Goal: Contribute content

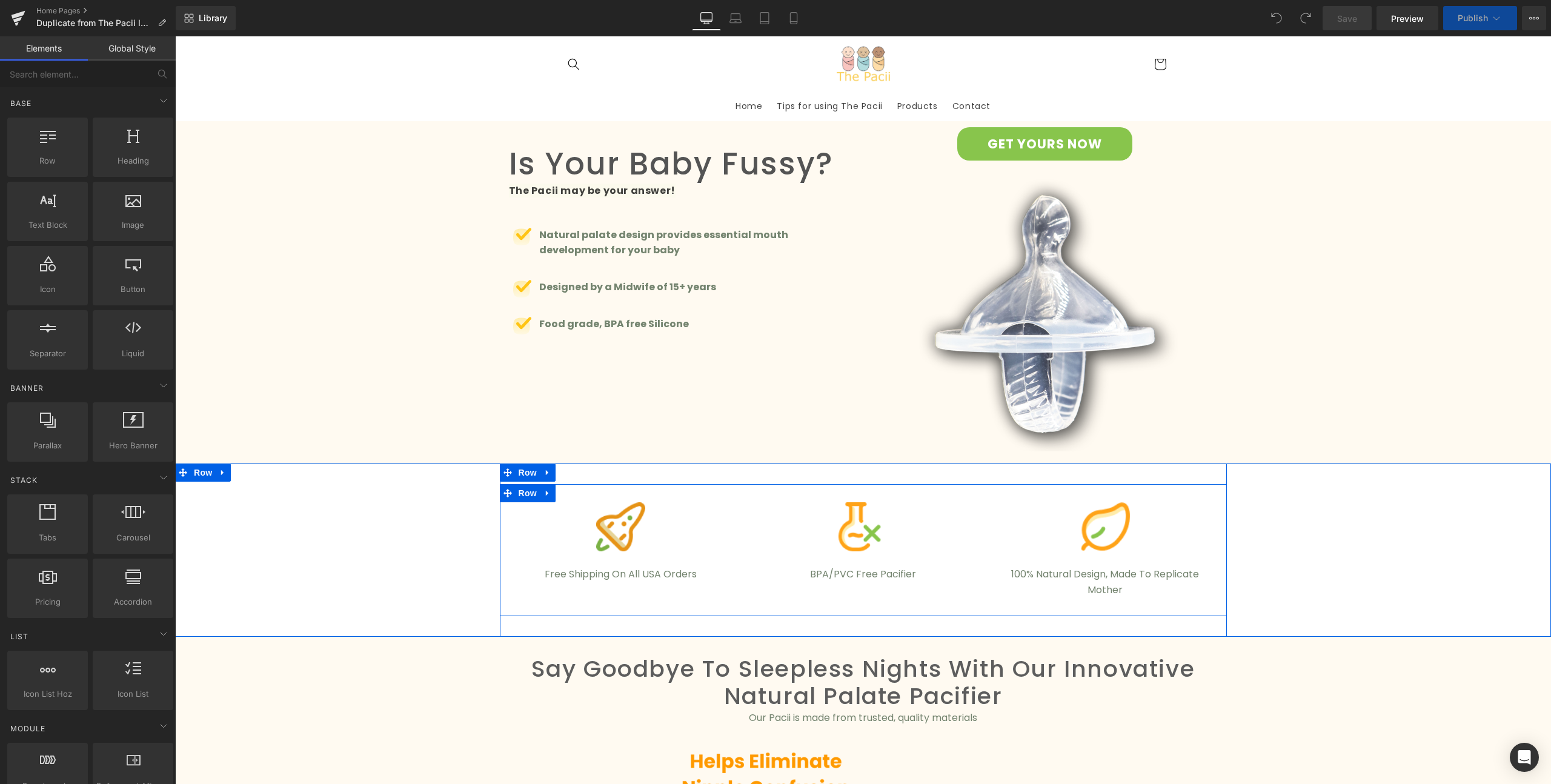
click at [628, 543] on img at bounding box center [621, 527] width 49 height 49
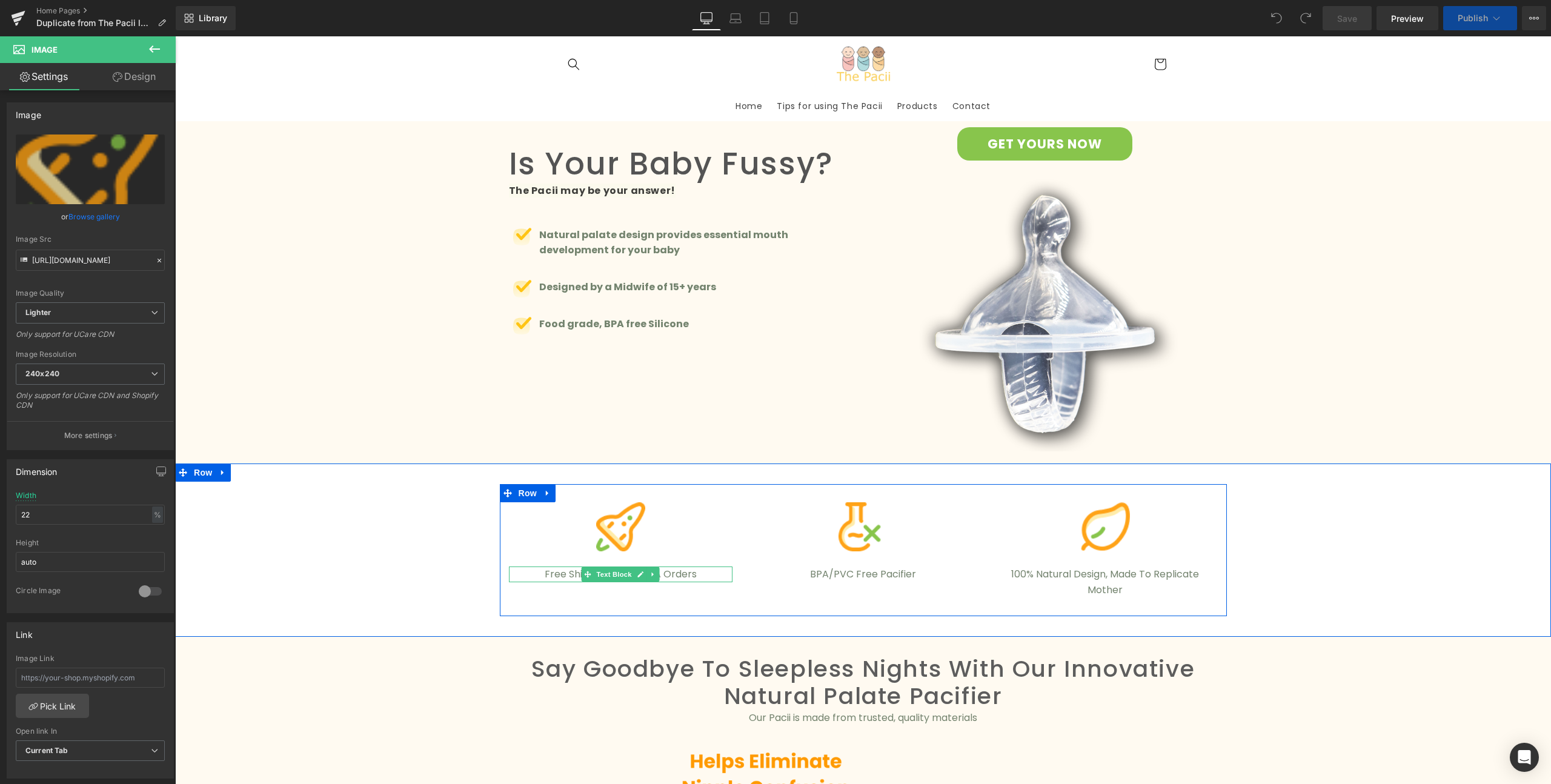
click at [689, 569] on p "Free Shipping On All USA Orders" at bounding box center [621, 574] width 224 height 16
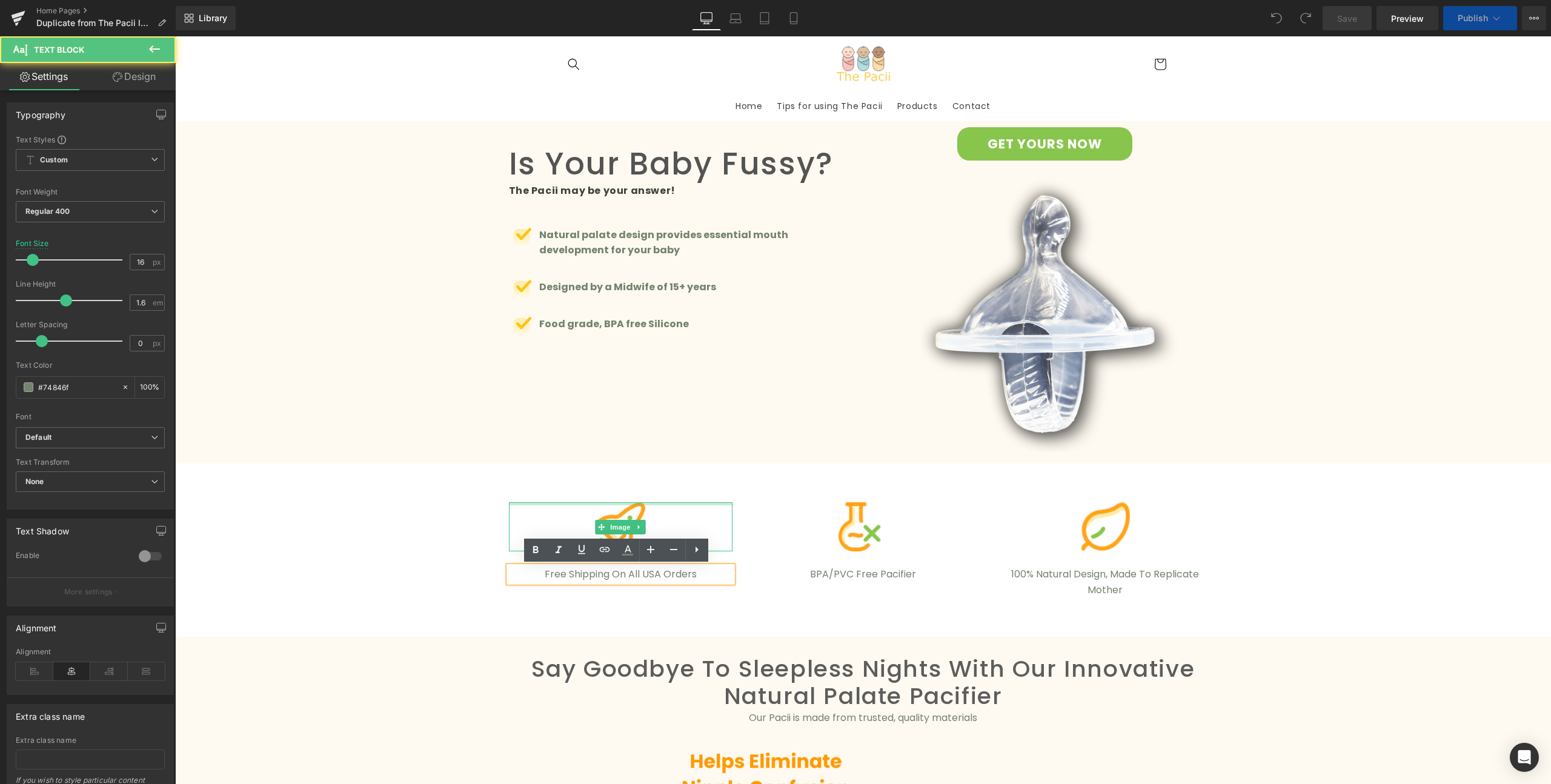
click at [653, 504] on div at bounding box center [621, 504] width 224 height 3
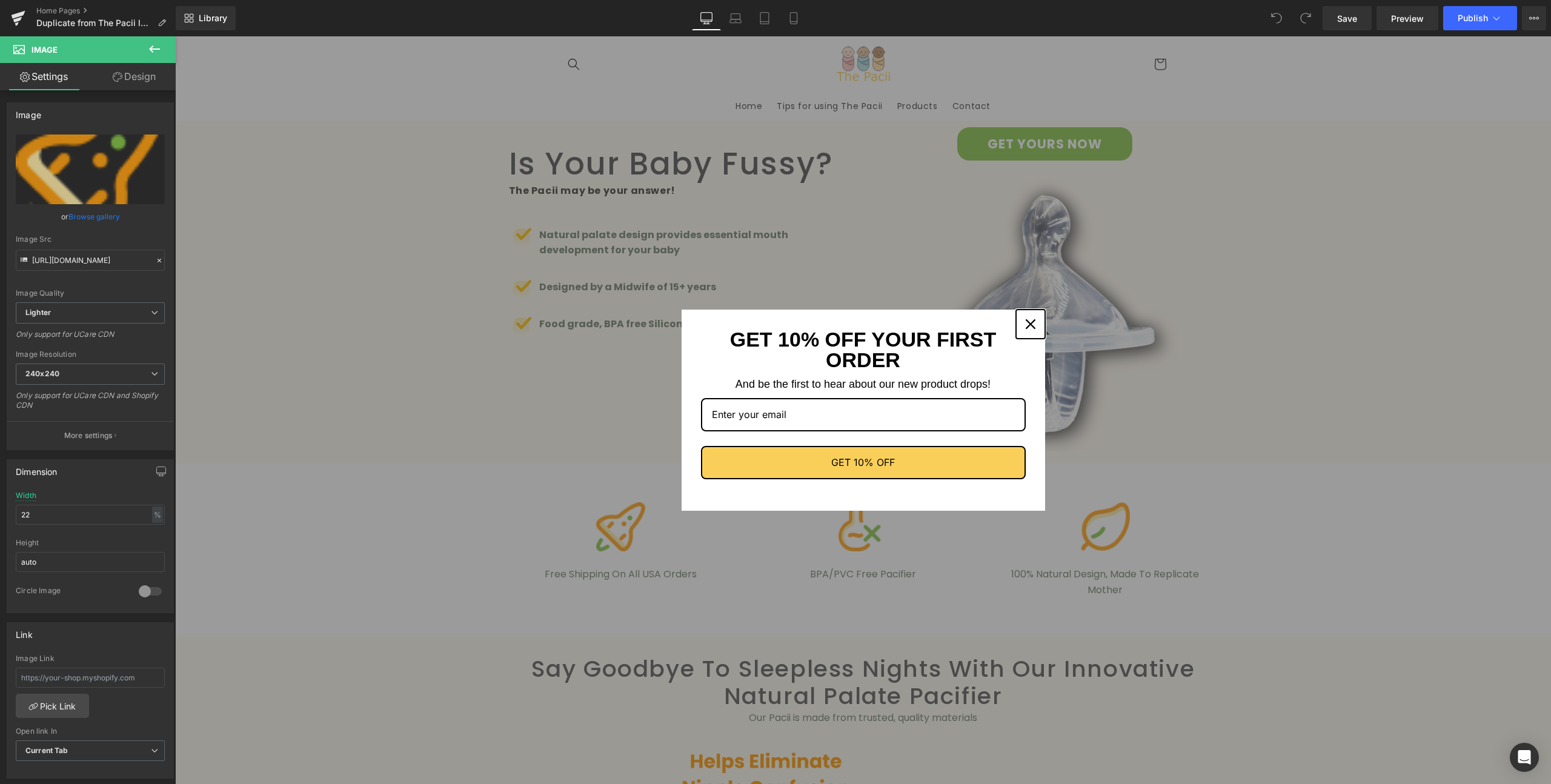
click at [1026, 325] on icon "close icon" at bounding box center [1031, 323] width 10 height 10
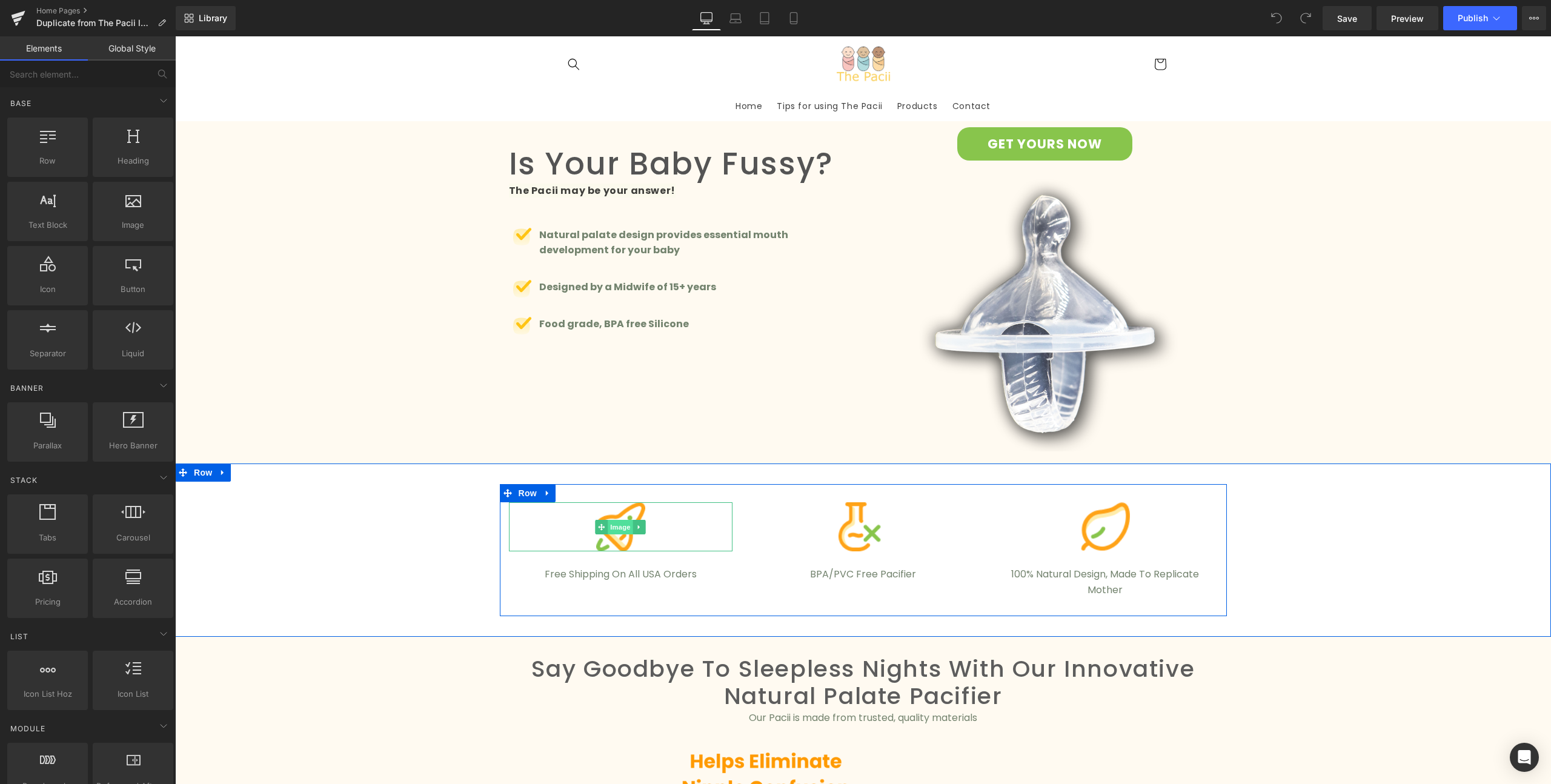
click at [615, 527] on span "Image" at bounding box center [621, 528] width 25 height 15
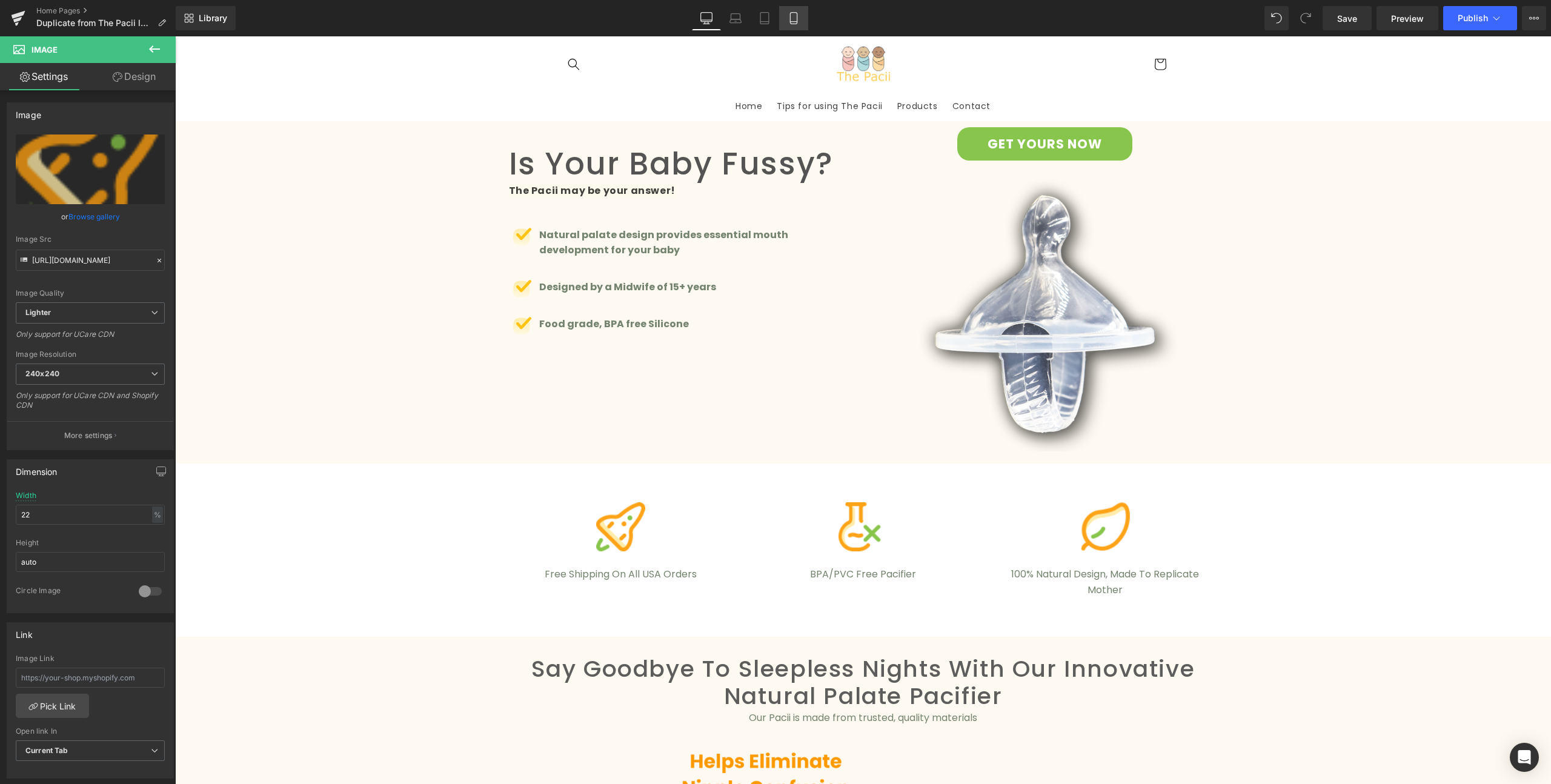
click at [791, 19] on icon at bounding box center [793, 18] width 7 height 11
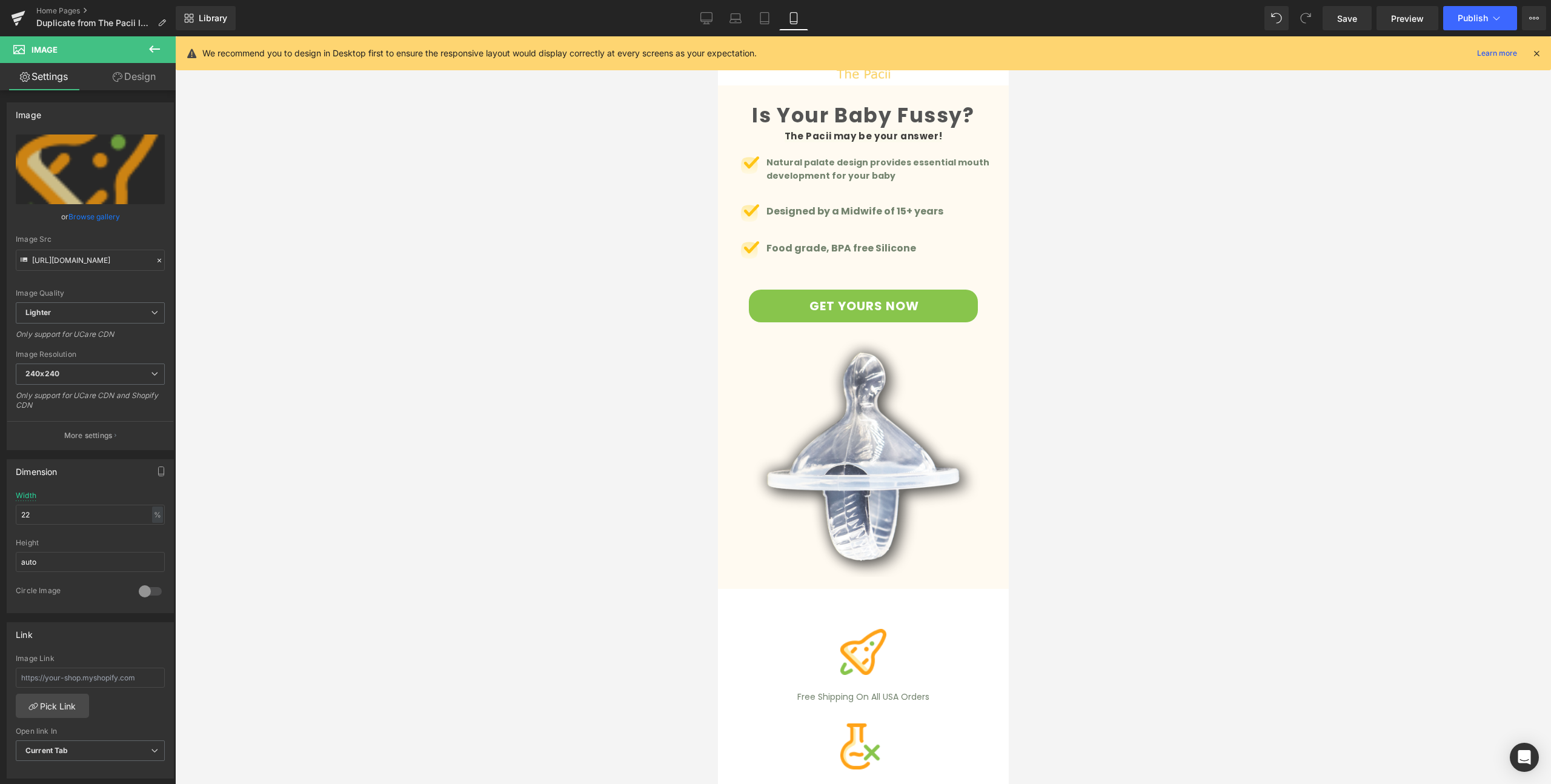
scroll to position [341, 0]
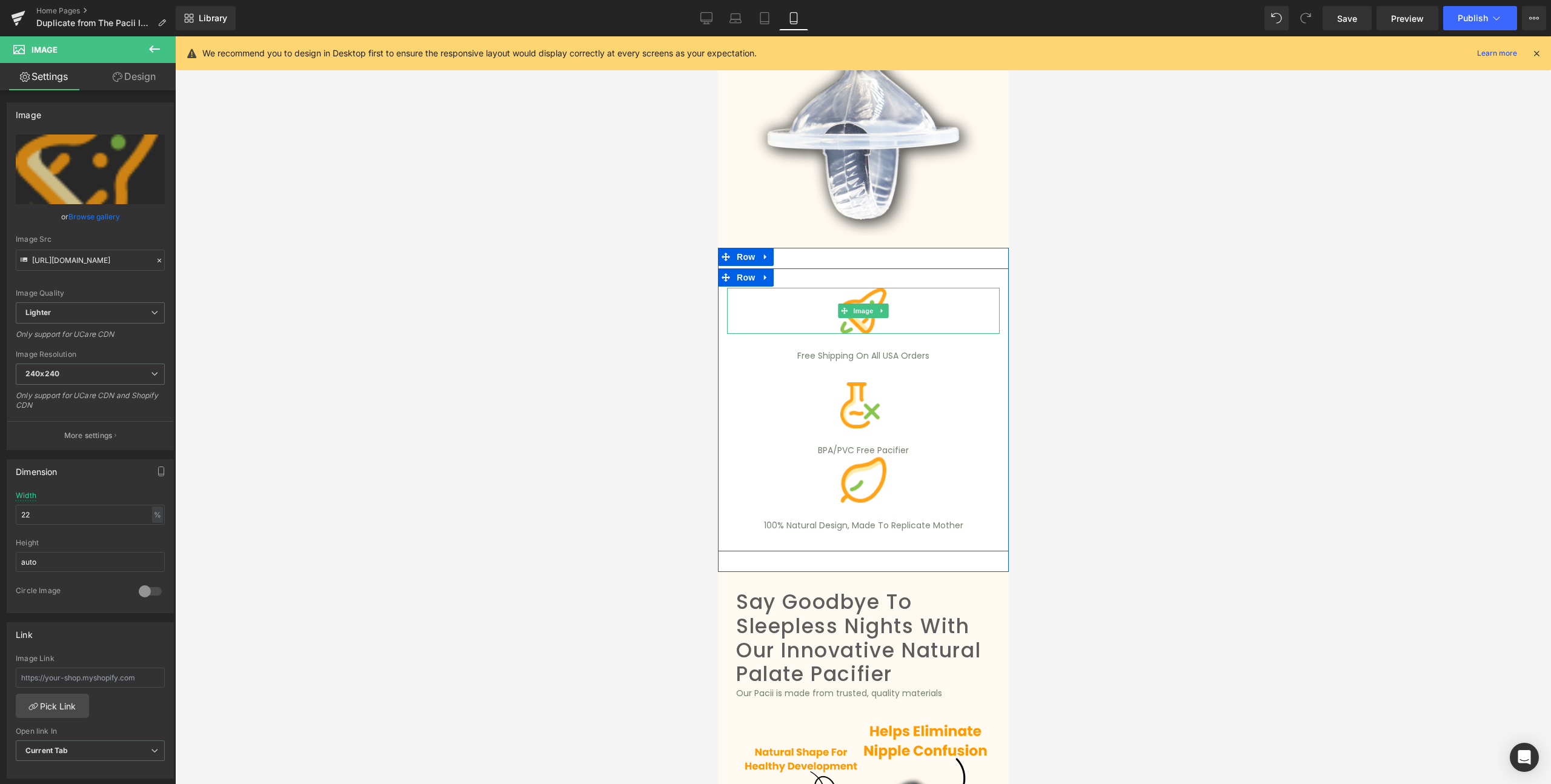
click at [792, 303] on div at bounding box center [863, 311] width 273 height 47
click at [879, 309] on icon at bounding box center [882, 311] width 7 height 7
click at [885, 309] on icon at bounding box center [888, 310] width 7 height 7
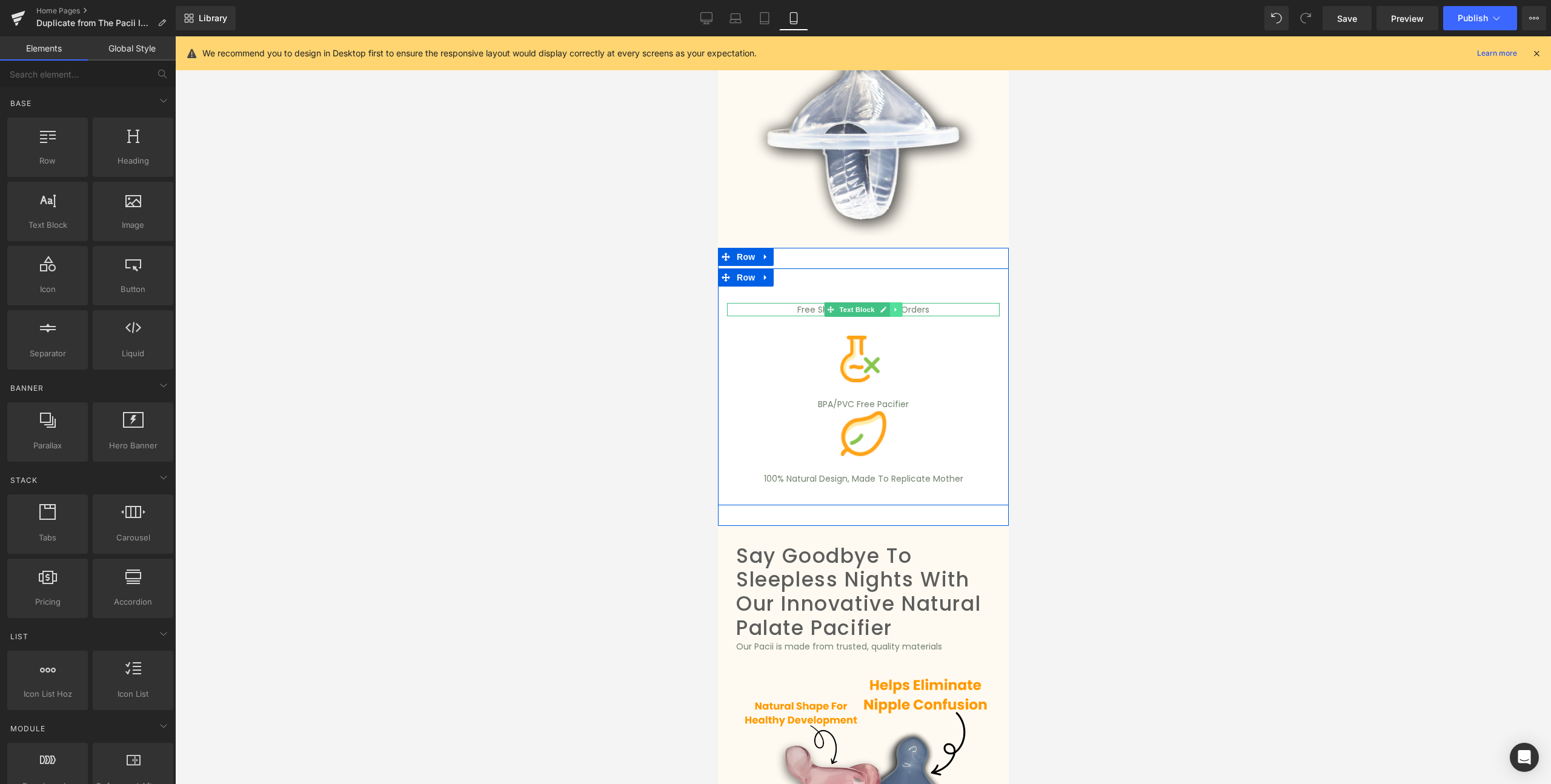
click at [893, 310] on icon at bounding box center [895, 310] width 7 height 7
click at [899, 311] on icon at bounding box center [902, 309] width 7 height 7
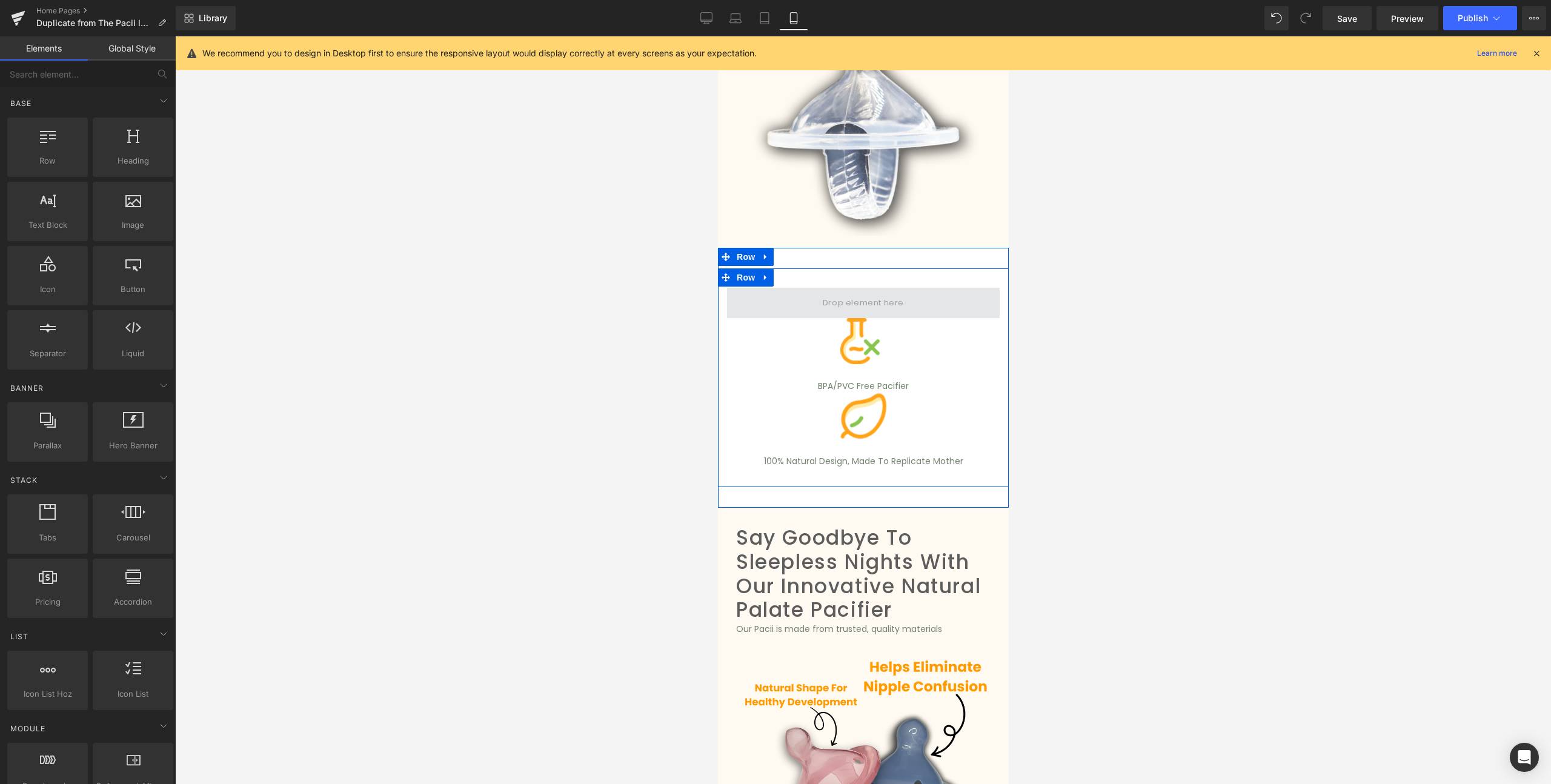
click at [904, 305] on span at bounding box center [863, 303] width 273 height 31
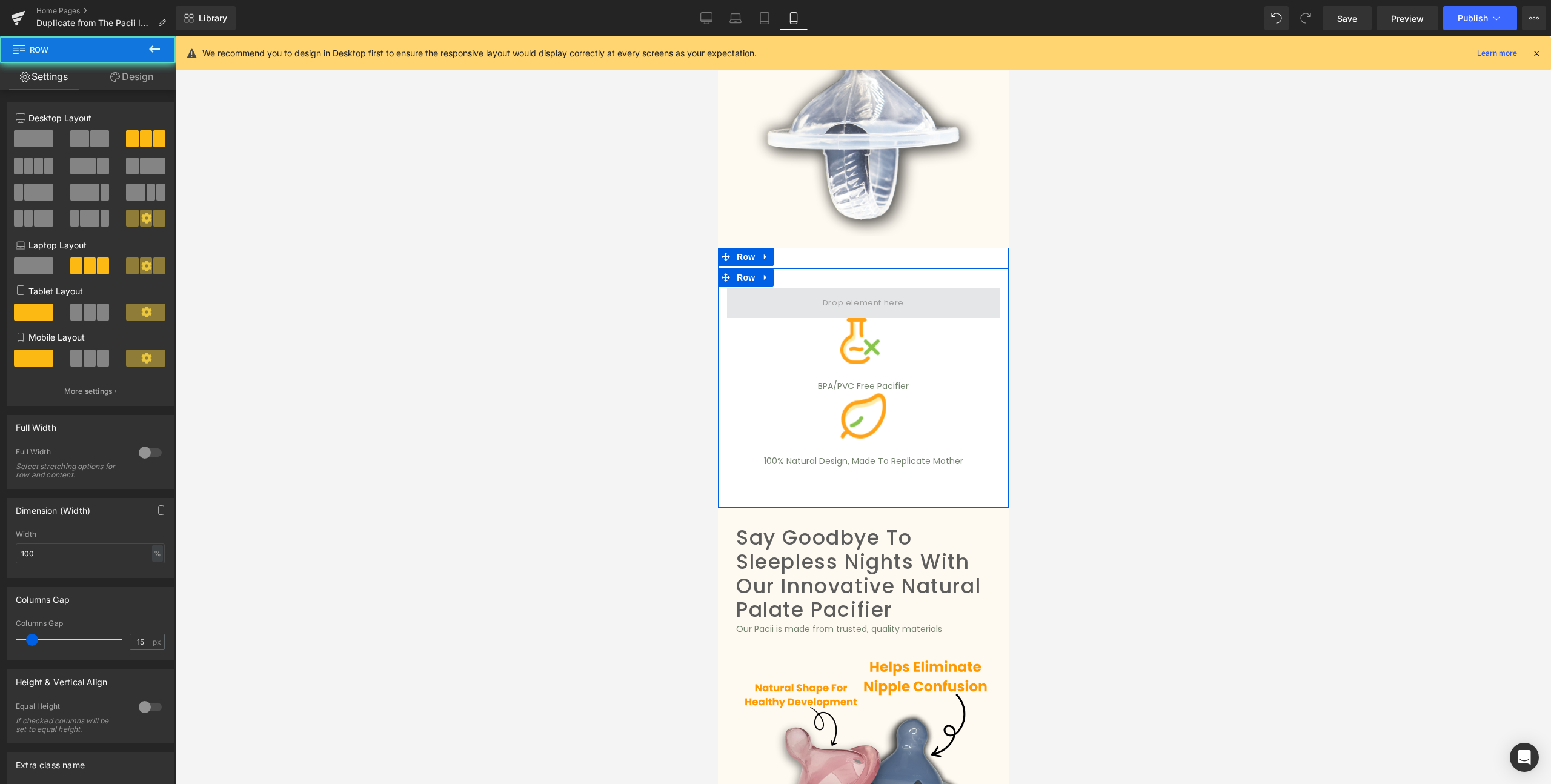
click at [802, 293] on span at bounding box center [863, 303] width 273 height 31
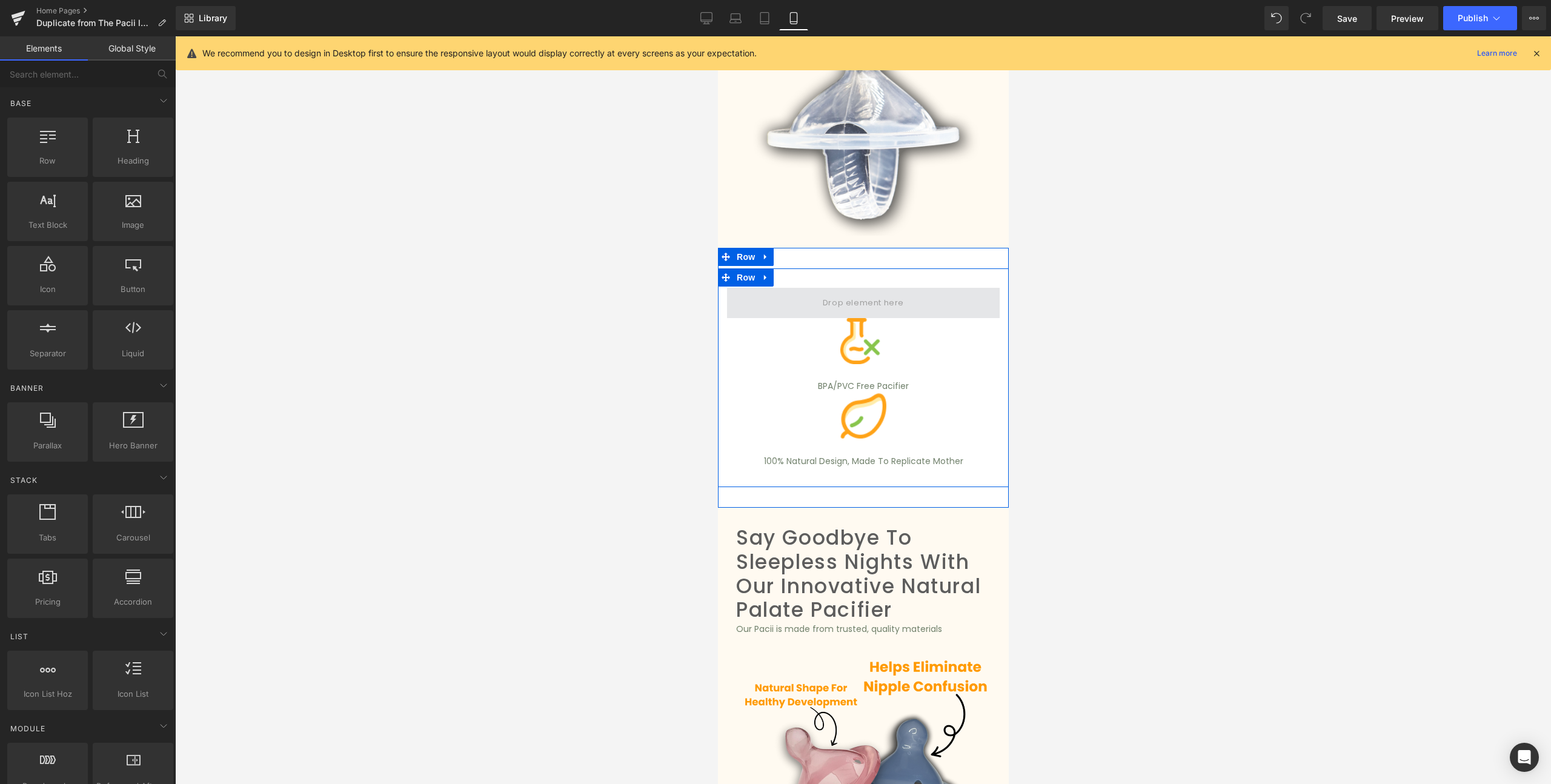
click at [832, 306] on span at bounding box center [863, 303] width 89 height 20
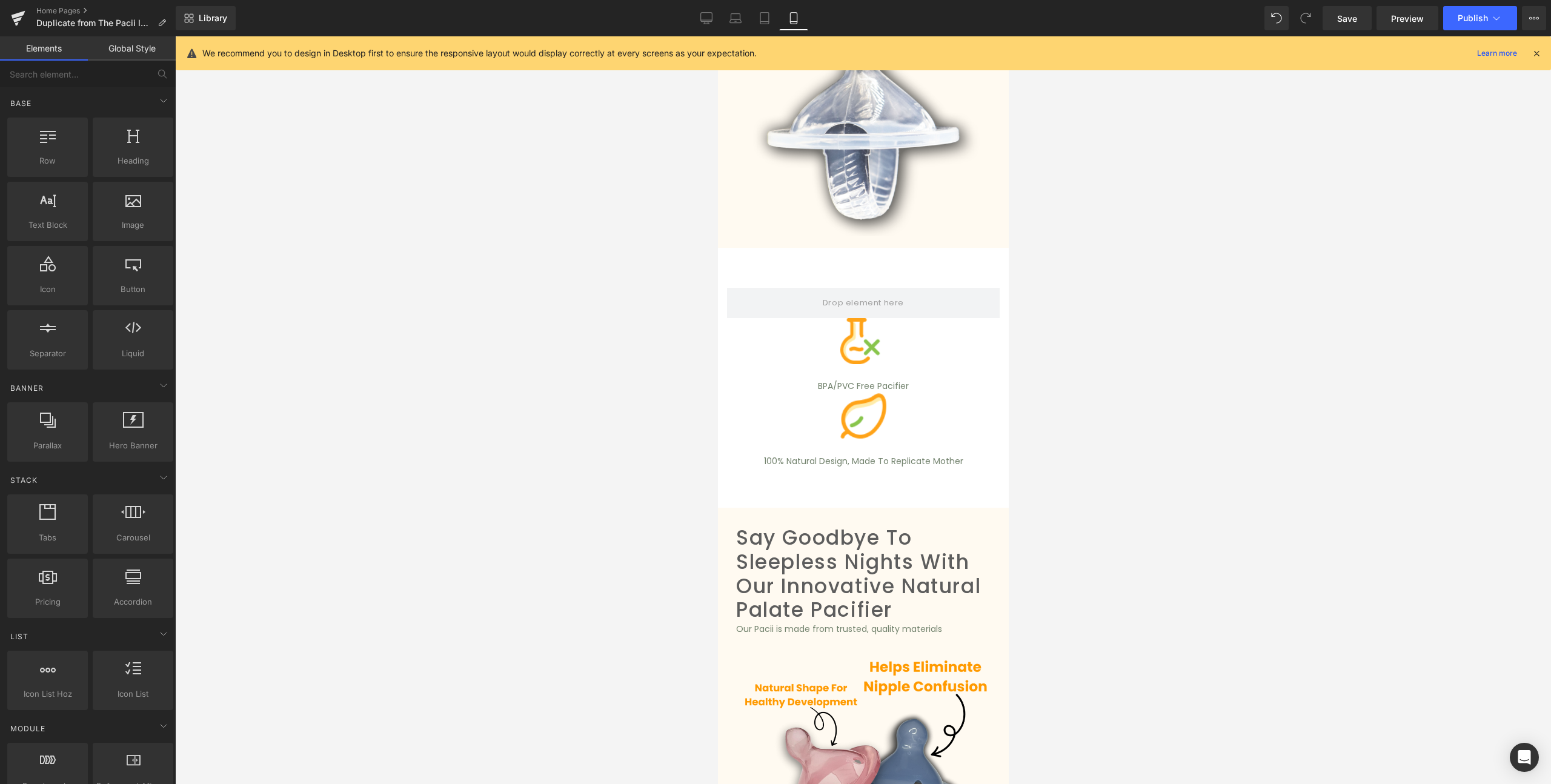
click at [1167, 475] on div at bounding box center [863, 410] width 1376 height 747
click at [1412, 19] on span "Preview" at bounding box center [1408, 18] width 33 height 13
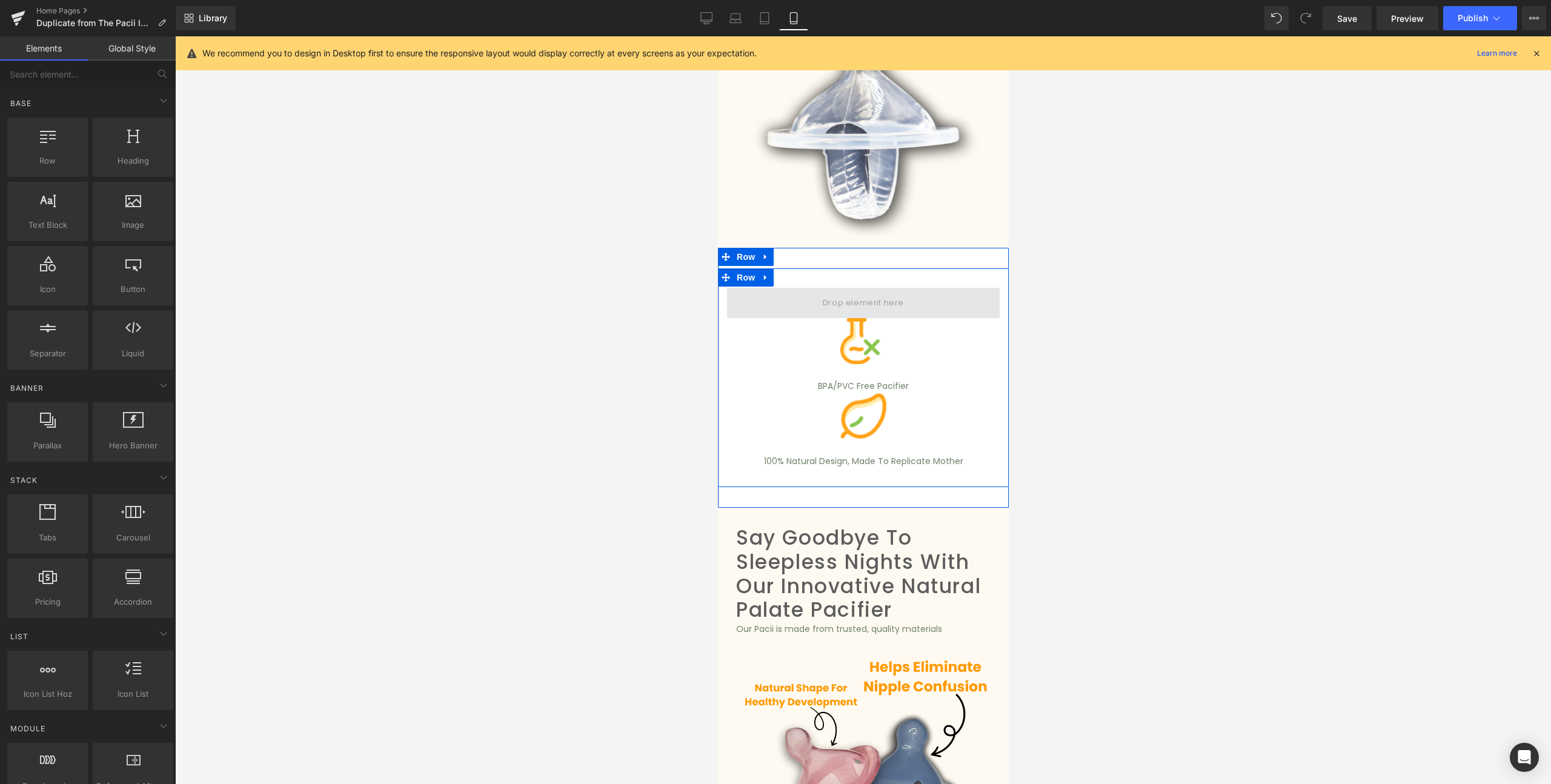
click at [881, 309] on span at bounding box center [863, 303] width 89 height 20
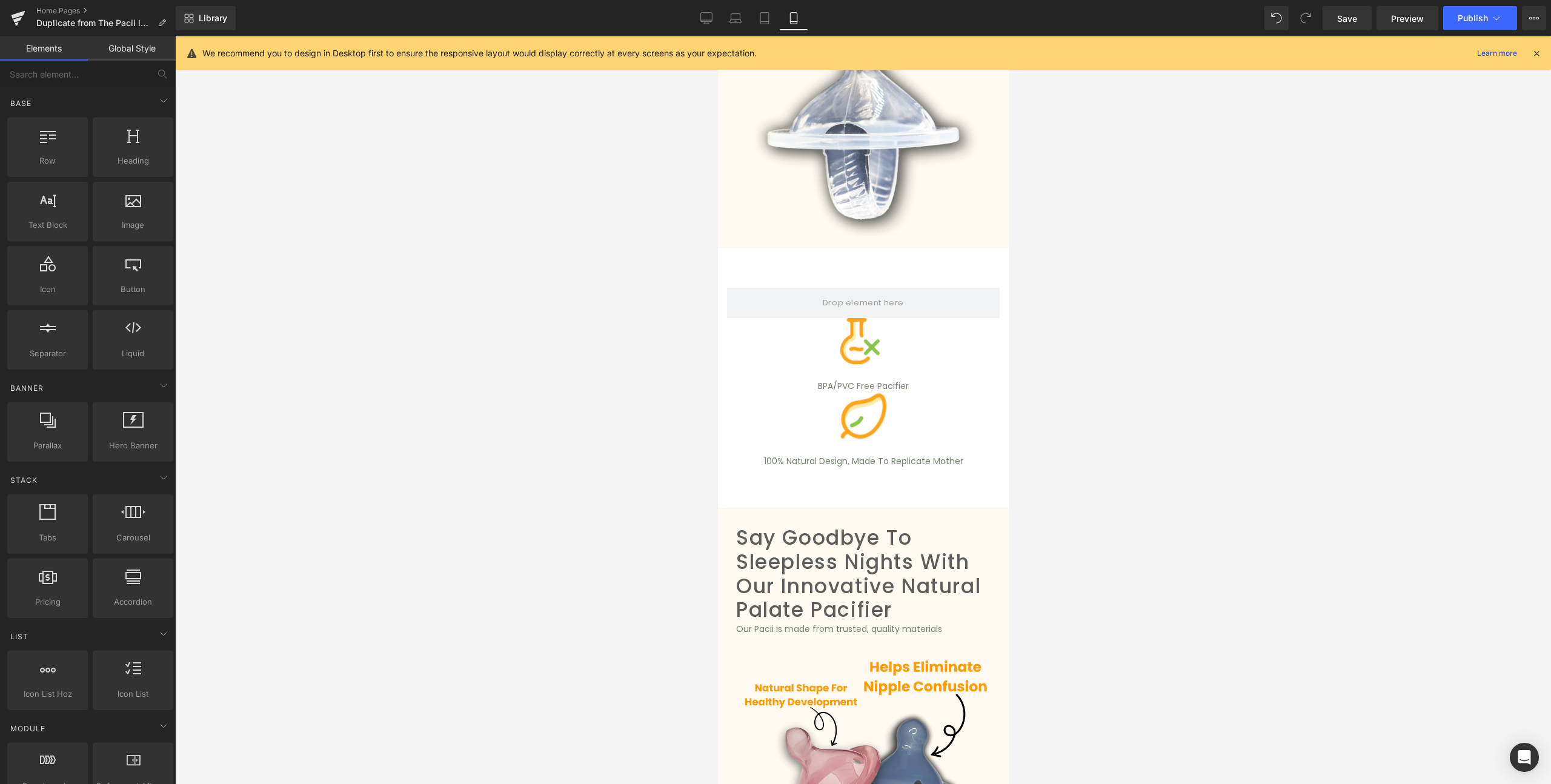
click at [1274, 183] on div at bounding box center [863, 410] width 1376 height 747
click at [1474, 17] on span "Publish" at bounding box center [1473, 18] width 31 height 10
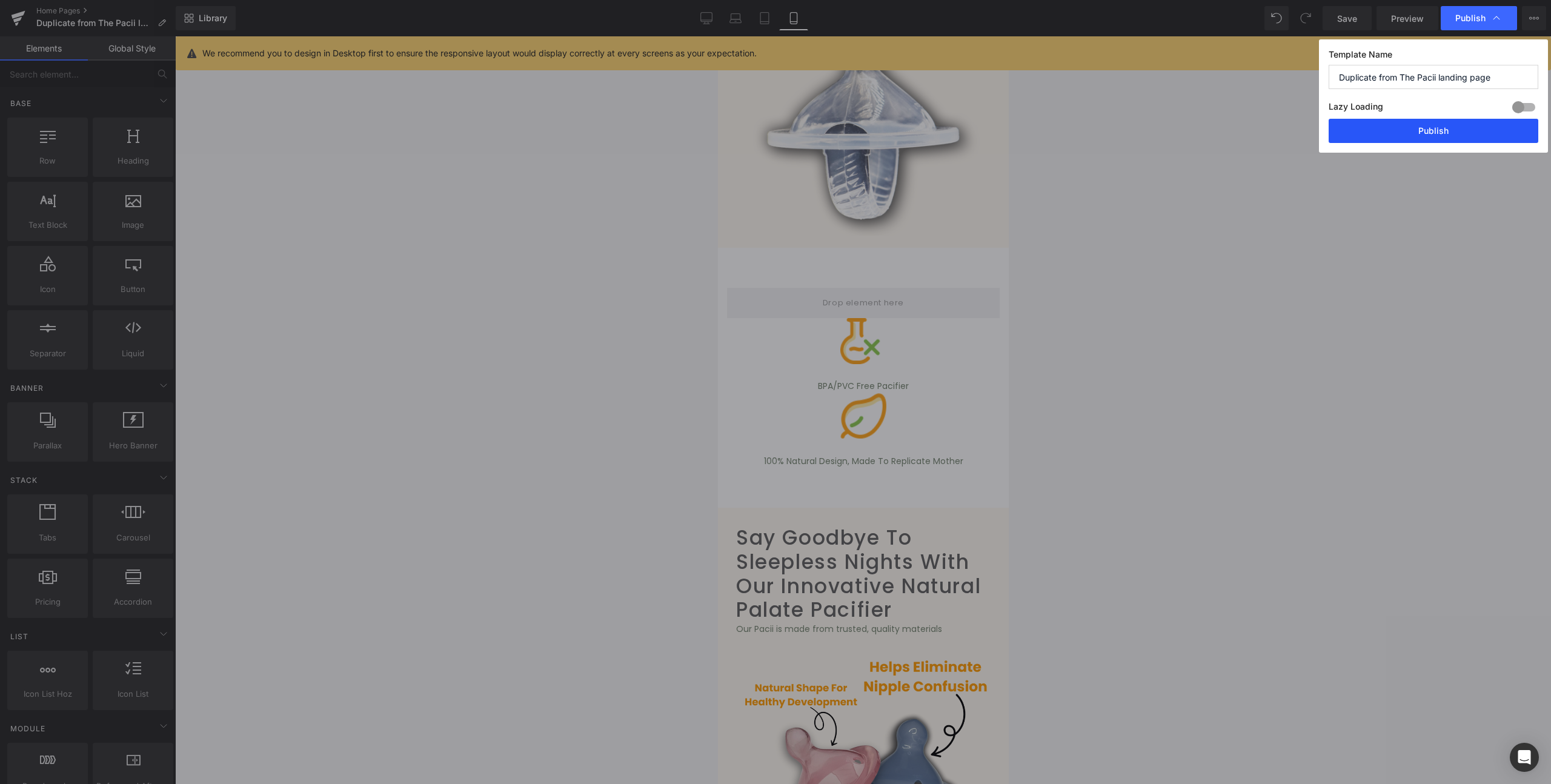
click at [1439, 128] on button "Publish" at bounding box center [1433, 130] width 209 height 25
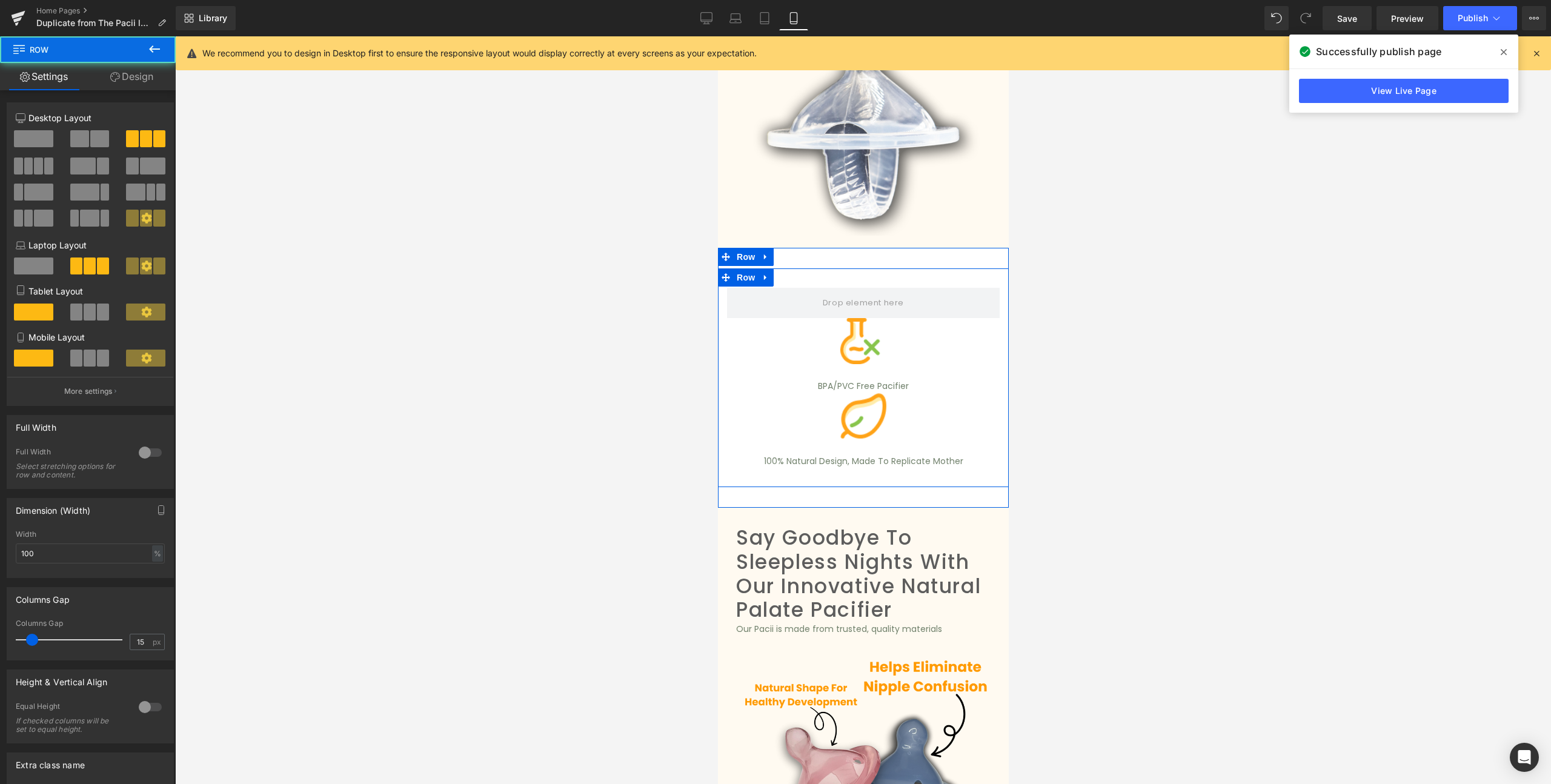
click at [838, 276] on div "Image BPA/PVC Free Pacifier Text Block Image 100% Natural Design, Made To Repli…" at bounding box center [863, 378] width 291 height 219
click at [148, 458] on div at bounding box center [150, 452] width 29 height 19
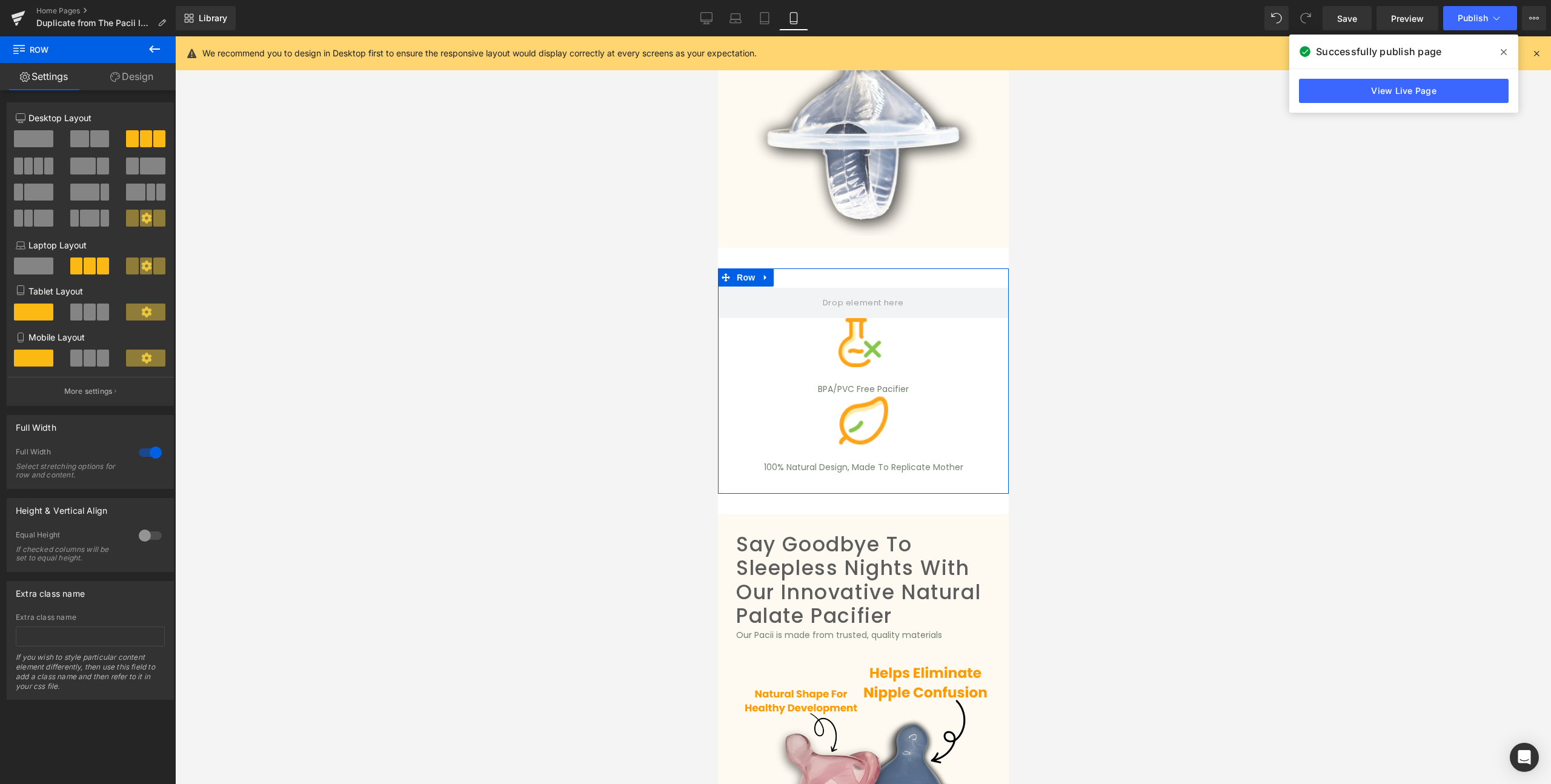
click at [152, 451] on div at bounding box center [150, 452] width 29 height 19
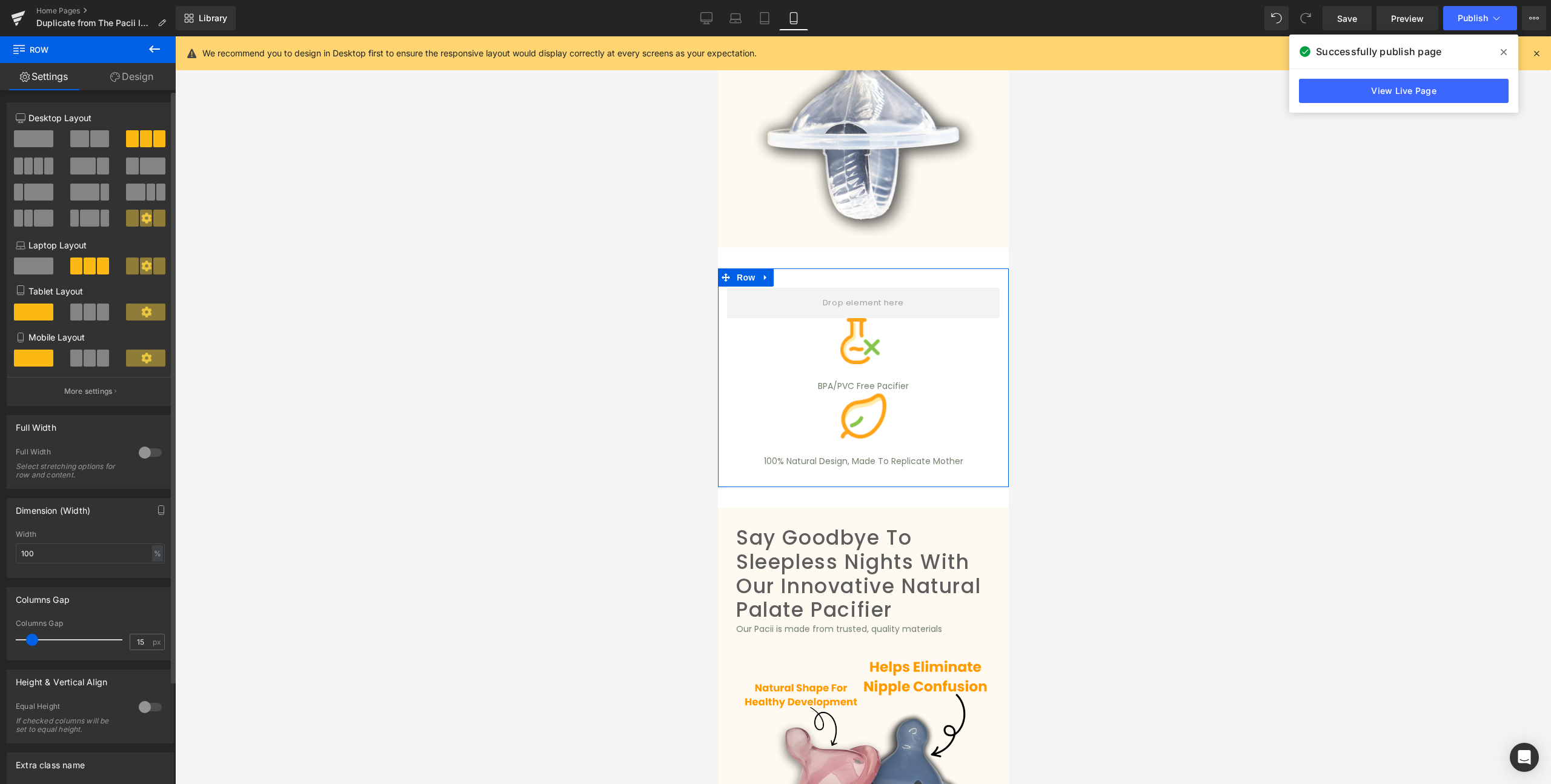
click at [29, 641] on span at bounding box center [32, 639] width 12 height 12
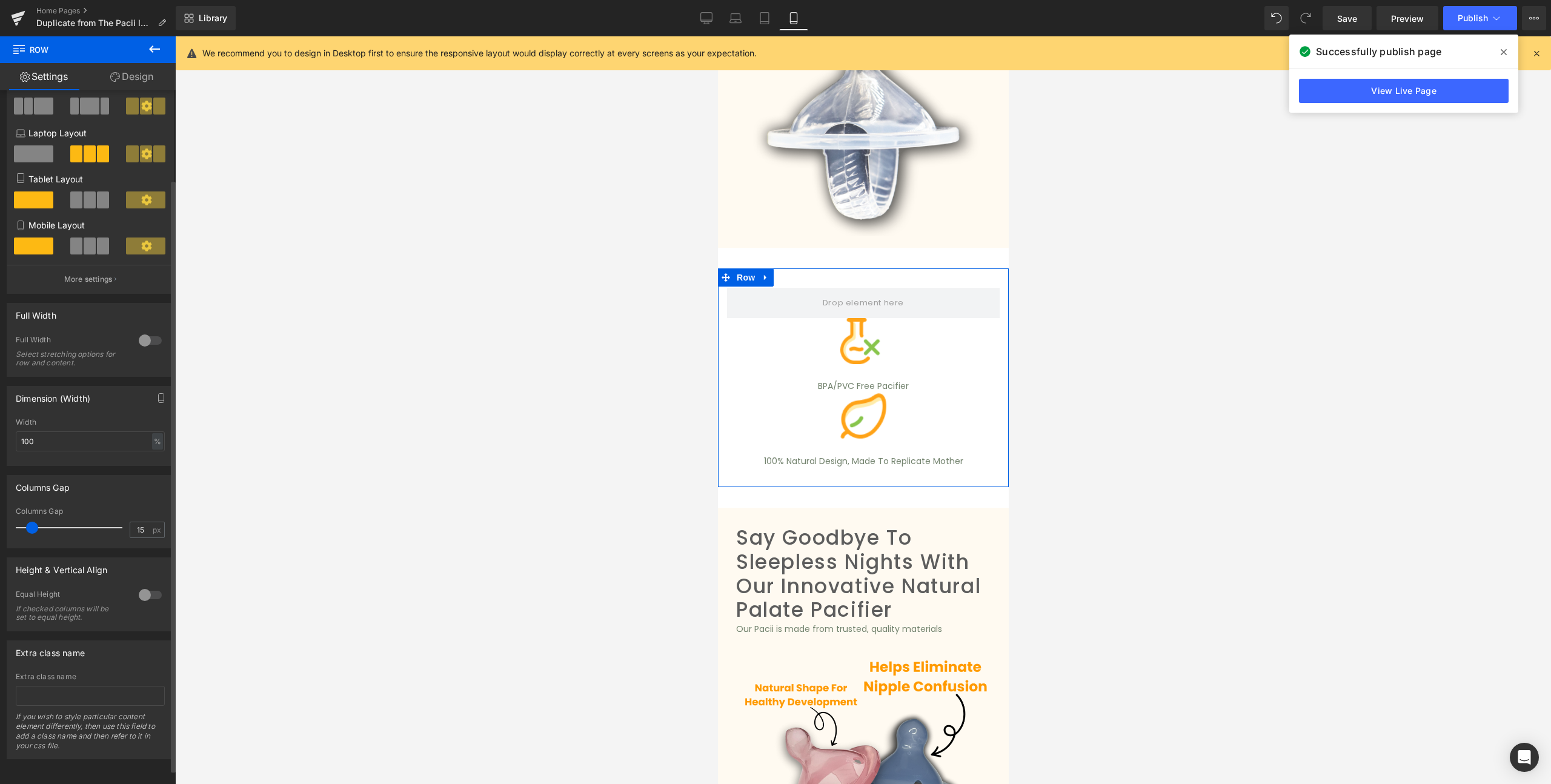
scroll to position [121, 0]
click at [141, 592] on div at bounding box center [150, 595] width 29 height 19
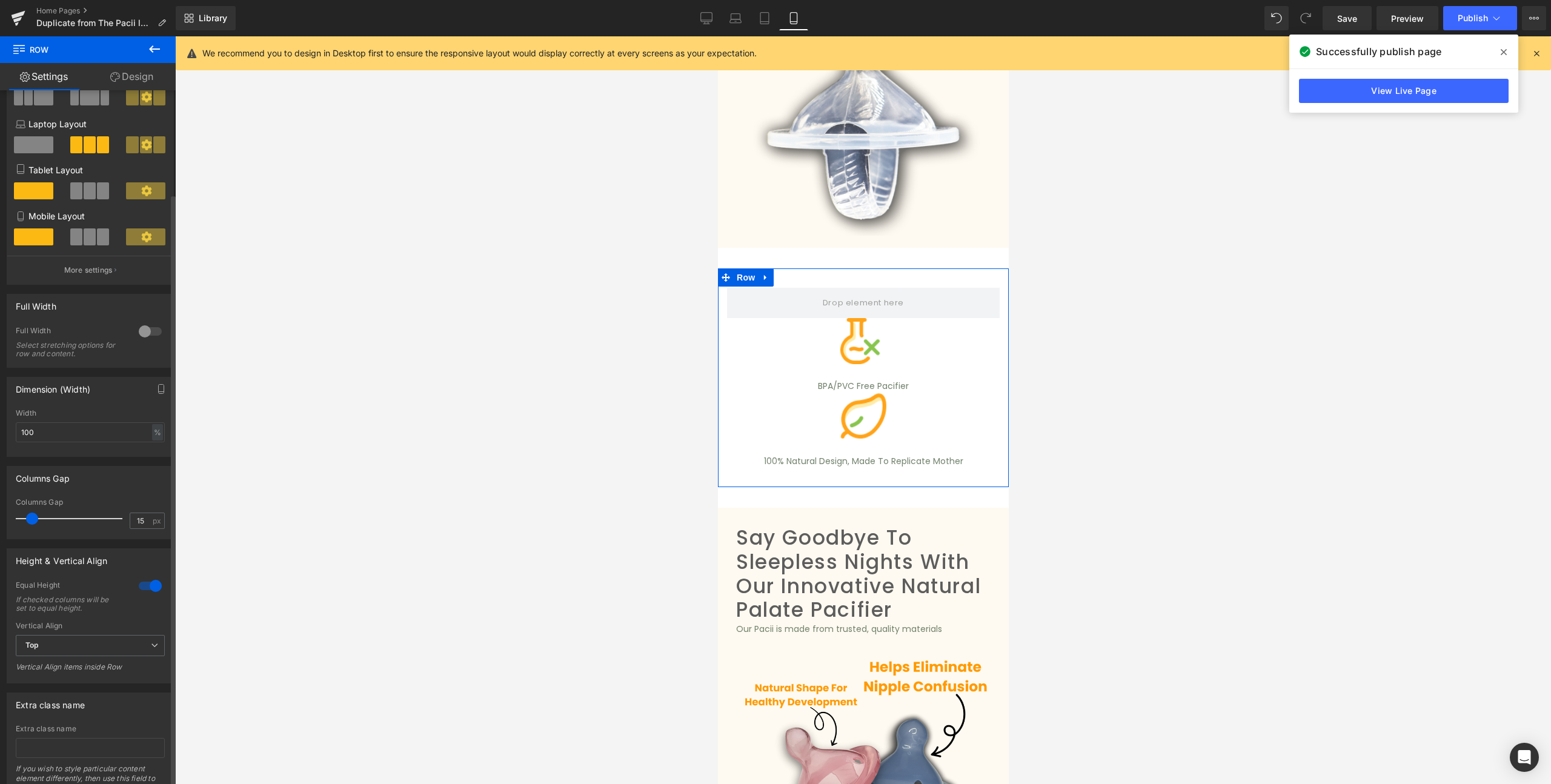
click at [147, 587] on div at bounding box center [150, 586] width 29 height 19
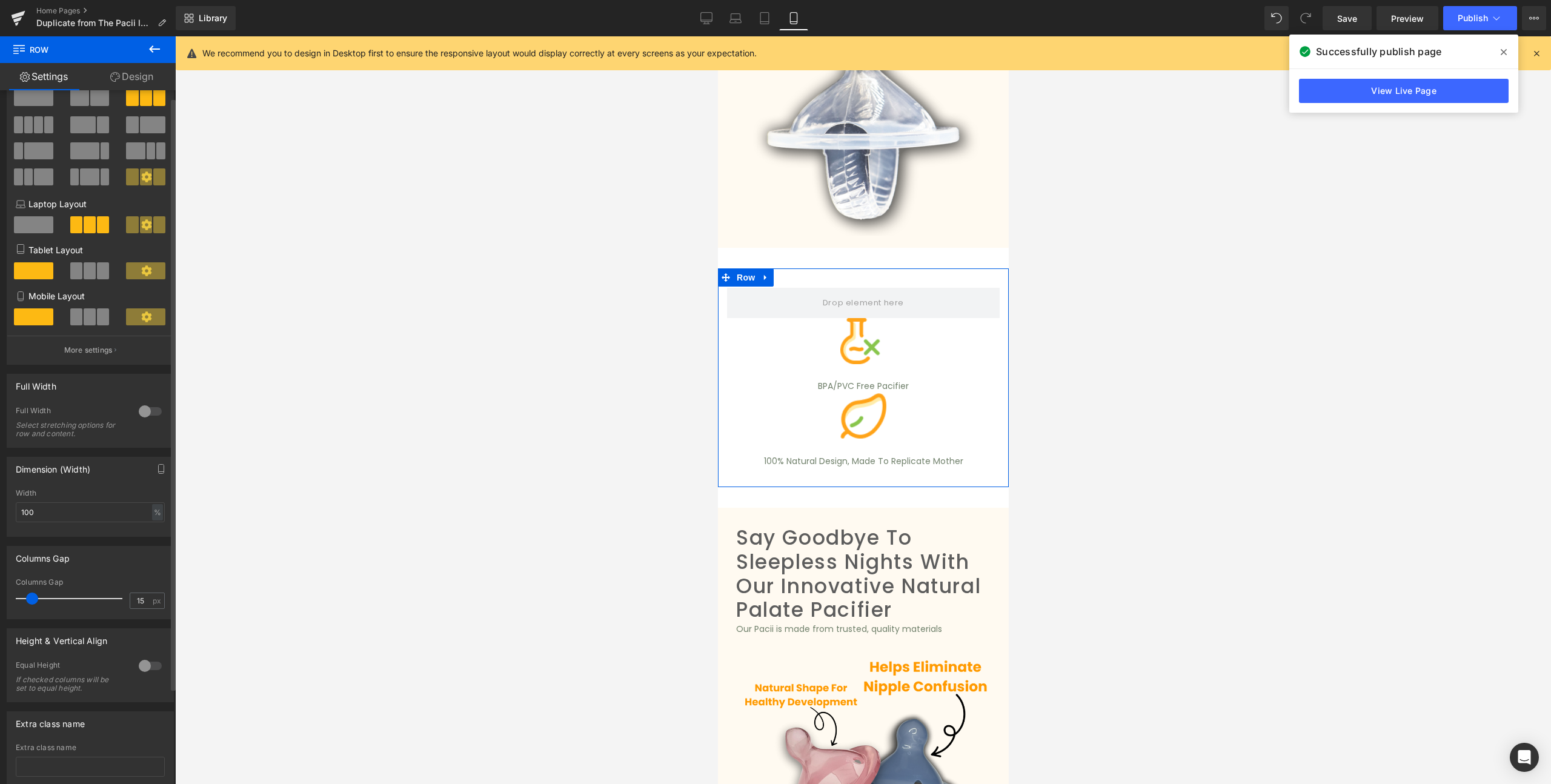
scroll to position [0, 0]
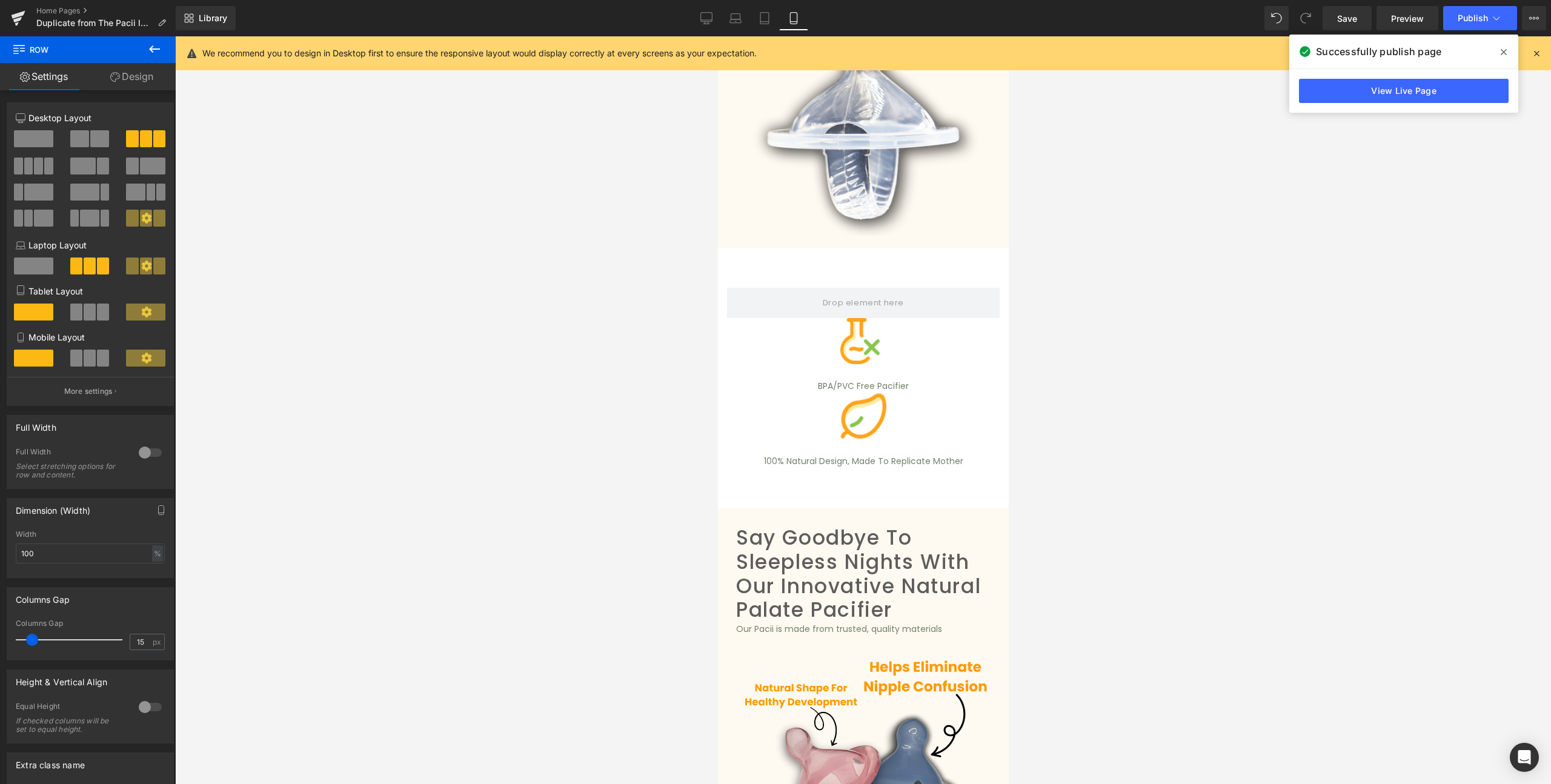
click at [1503, 54] on icon at bounding box center [1504, 52] width 6 height 6
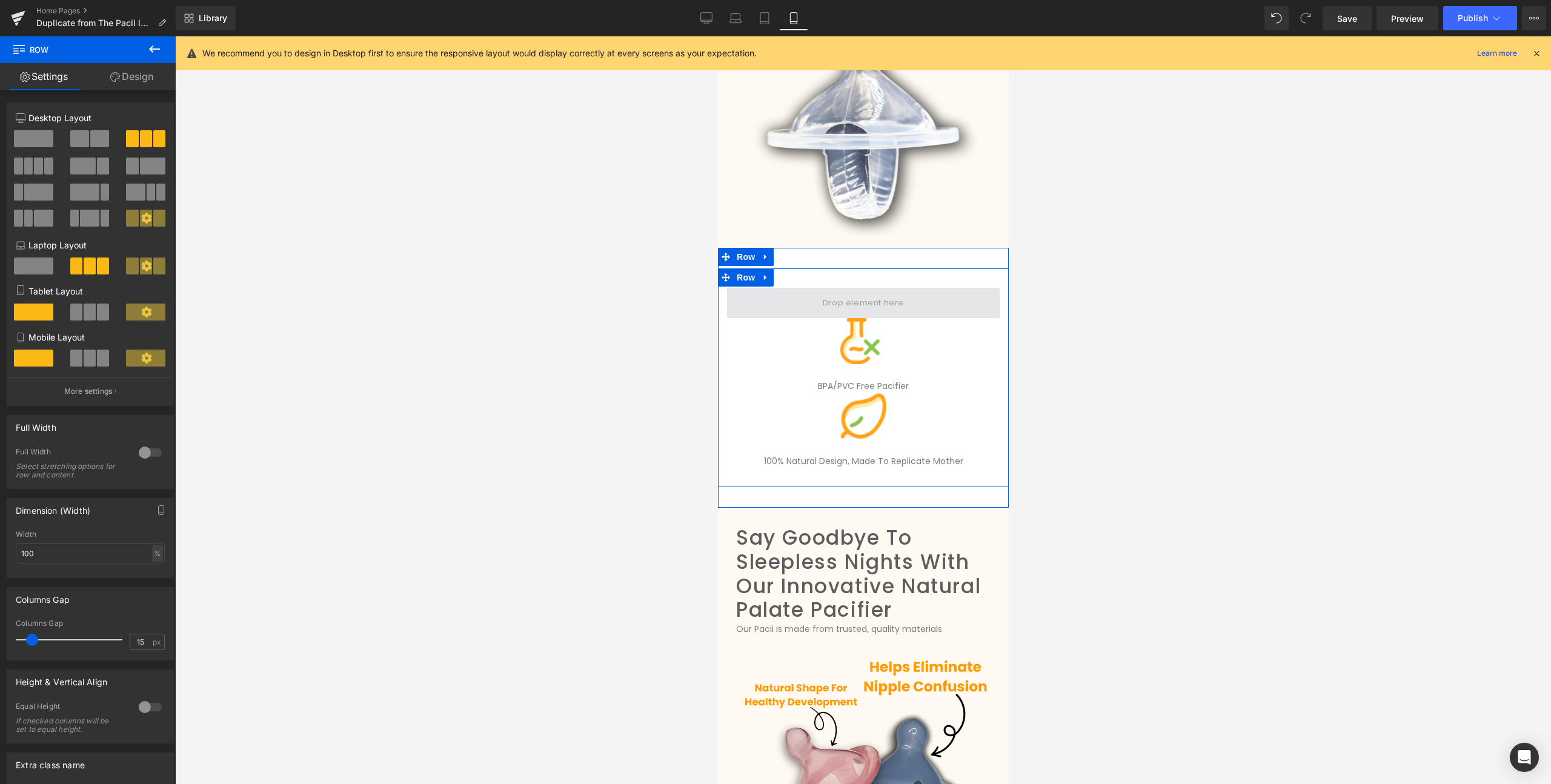
click at [821, 295] on span at bounding box center [863, 303] width 89 height 20
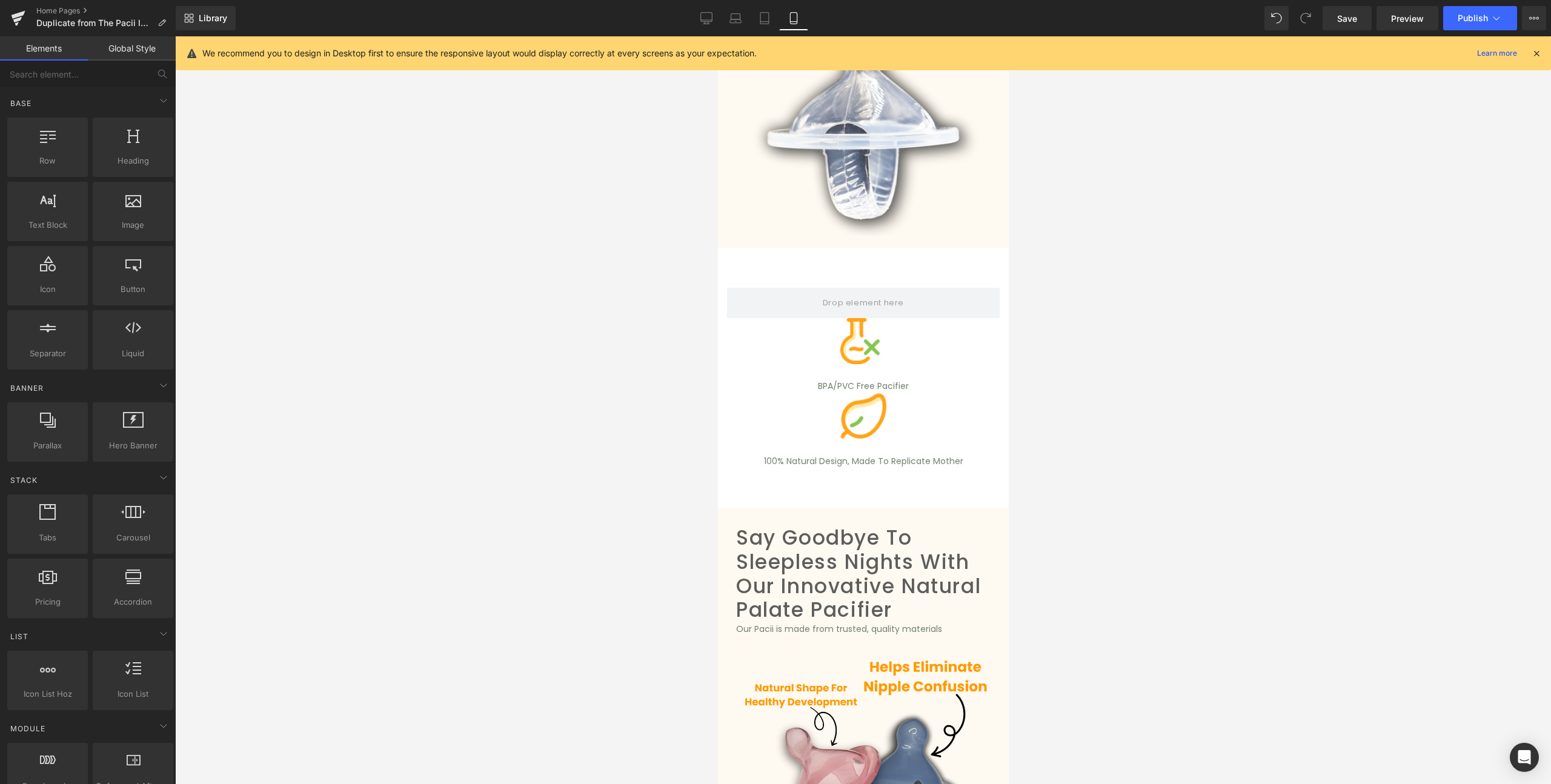
click at [1290, 370] on div at bounding box center [863, 410] width 1376 height 747
click at [1252, 329] on div at bounding box center [863, 410] width 1376 height 747
click at [17, 11] on icon at bounding box center [19, 18] width 15 height 31
